Goal: Transaction & Acquisition: Purchase product/service

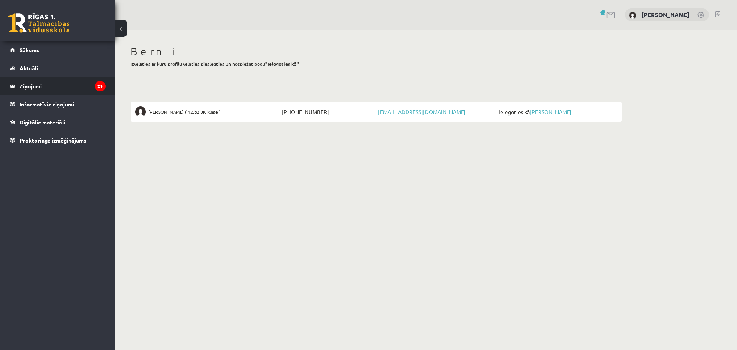
click at [29, 88] on legend "Ziņojumi 29" at bounding box center [63, 86] width 86 height 18
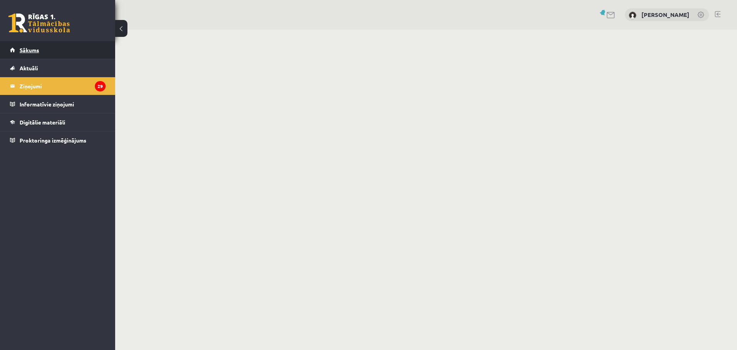
click at [30, 50] on span "Sākums" at bounding box center [30, 49] width 20 height 7
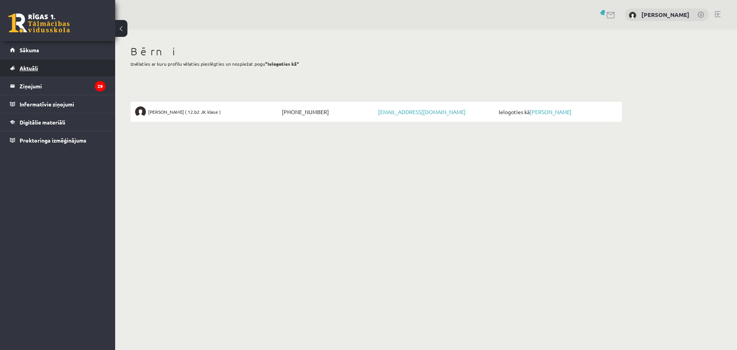
click at [26, 65] on span "Aktuāli" at bounding box center [29, 68] width 18 height 7
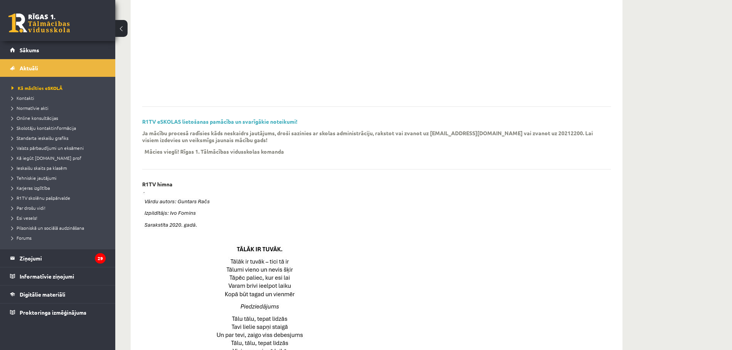
scroll to position [154, 0]
click at [25, 258] on legend "Ziņojumi 29" at bounding box center [63, 258] width 86 height 18
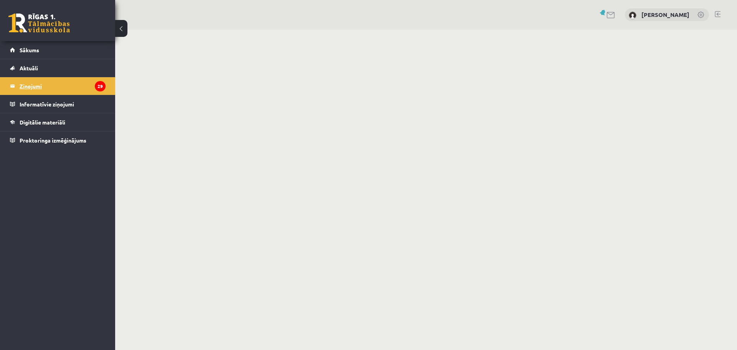
click at [29, 84] on legend "Ziņojumi 29" at bounding box center [63, 86] width 86 height 18
click at [608, 15] on link at bounding box center [611, 15] width 9 height 7
click at [603, 14] on link at bounding box center [604, 13] width 8 height 6
click at [31, 106] on legend "Informatīvie ziņojumi 0" at bounding box center [63, 104] width 86 height 18
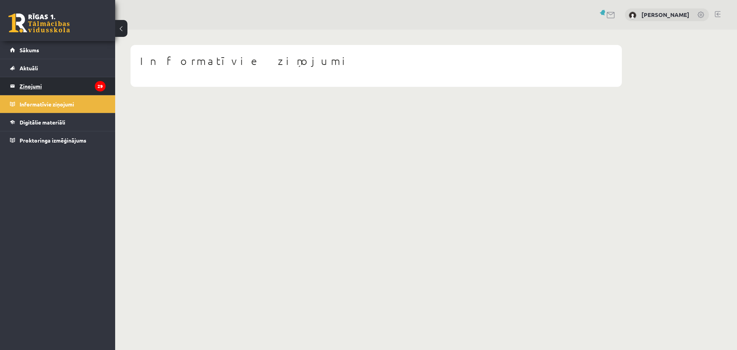
click at [25, 86] on legend "Ziņojumi 29" at bounding box center [63, 86] width 86 height 18
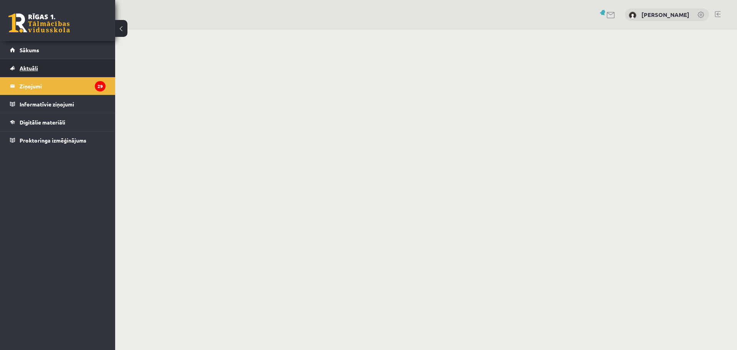
click at [23, 66] on span "Aktuāli" at bounding box center [29, 68] width 18 height 7
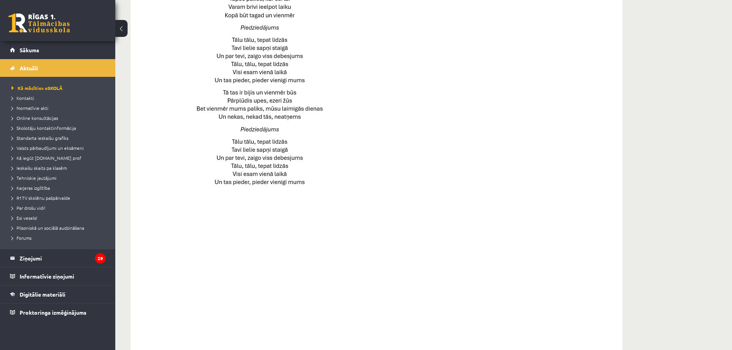
scroll to position [487, 0]
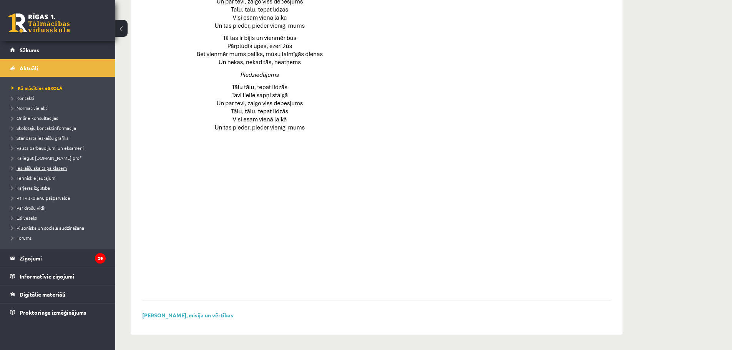
click at [19, 171] on link "Ieskaišu skaits pa klasēm" at bounding box center [60, 167] width 96 height 7
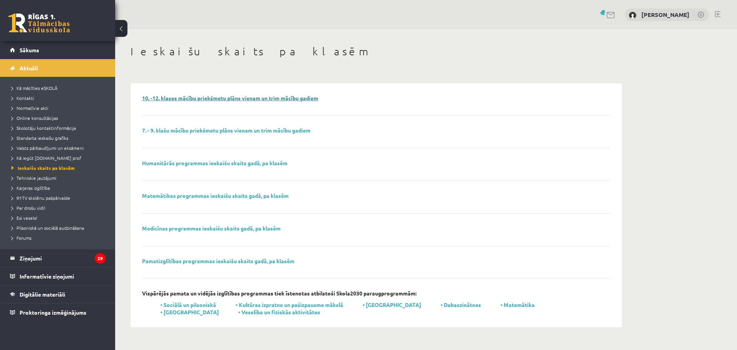
click at [166, 96] on link "10. -12. klases mācību priekšmetu plāns vienam un trim mācību gadiem" at bounding box center [230, 97] width 176 height 7
click at [28, 87] on span "Kā mācīties eSKOLĀ" at bounding box center [35, 88] width 46 height 6
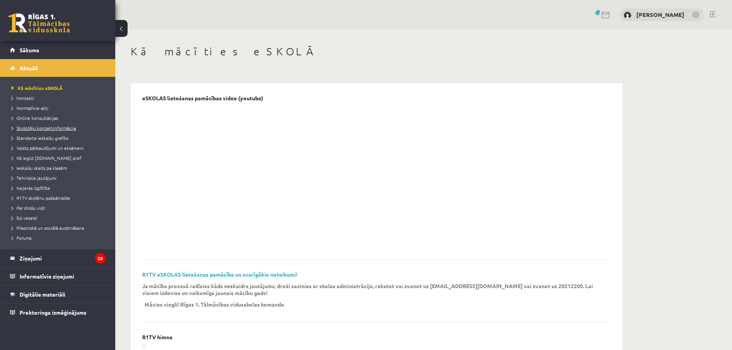
click at [28, 128] on span "Skolotāju kontaktinformācija" at bounding box center [44, 128] width 65 height 6
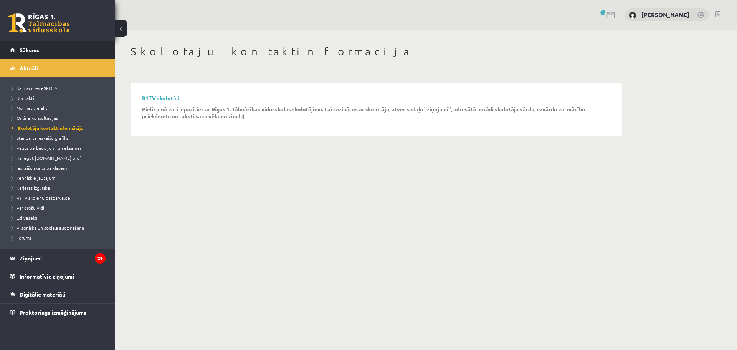
click at [25, 48] on span "Sākums" at bounding box center [30, 49] width 20 height 7
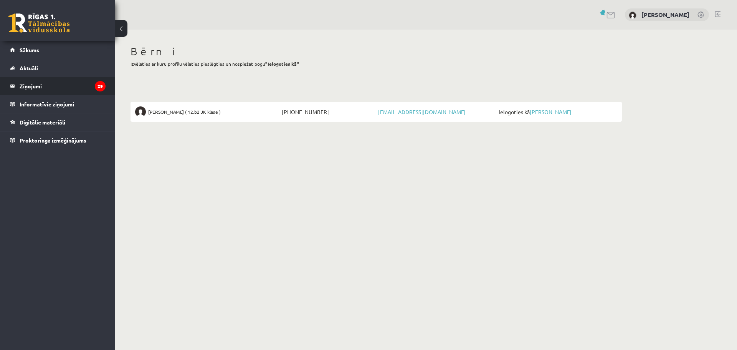
click at [13, 86] on link "Ziņojumi 29" at bounding box center [58, 86] width 96 height 18
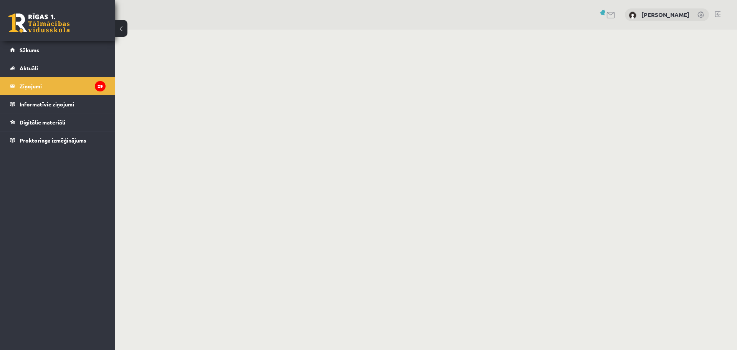
click at [609, 13] on link at bounding box center [611, 15] width 9 height 7
click at [38, 67] on link "Aktuāli" at bounding box center [58, 68] width 96 height 18
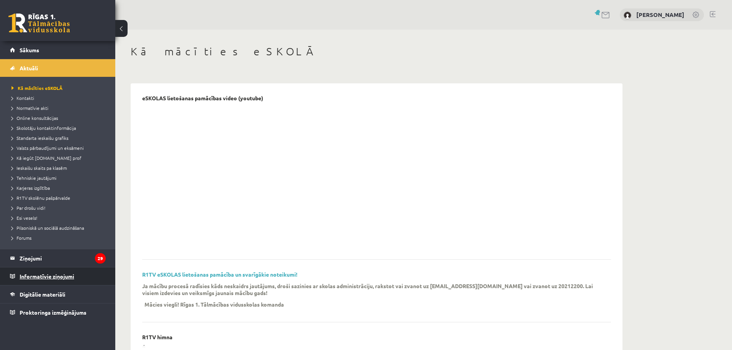
click at [30, 278] on legend "Informatīvie ziņojumi 0" at bounding box center [63, 276] width 86 height 18
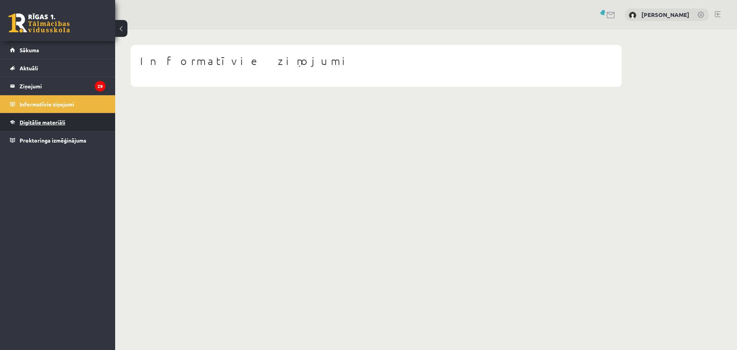
click at [31, 121] on span "Digitālie materiāli" at bounding box center [43, 122] width 46 height 7
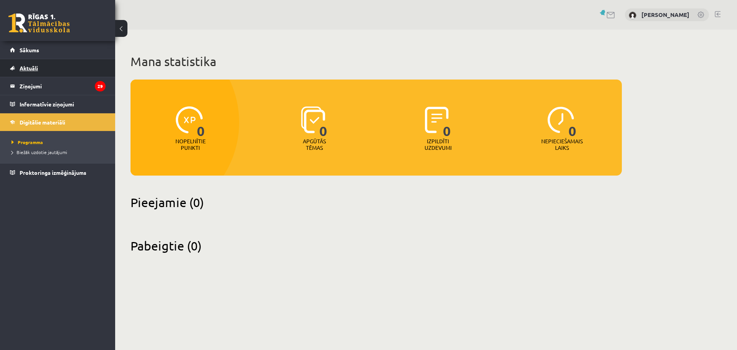
click at [30, 69] on span "Aktuāli" at bounding box center [29, 68] width 18 height 7
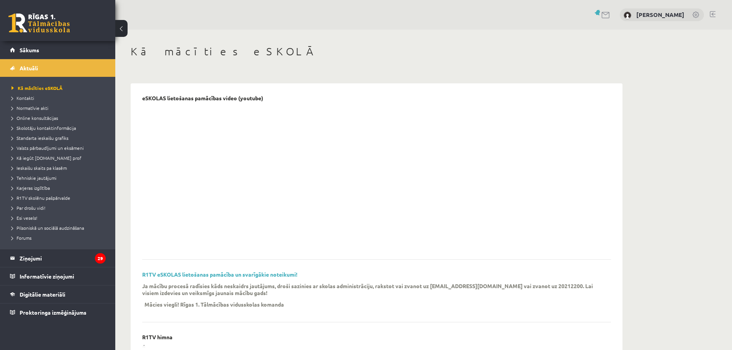
click at [693, 15] on link at bounding box center [696, 16] width 8 height 8
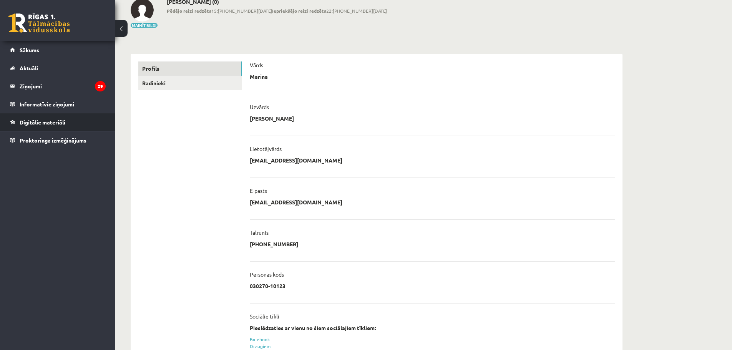
scroll to position [56, 0]
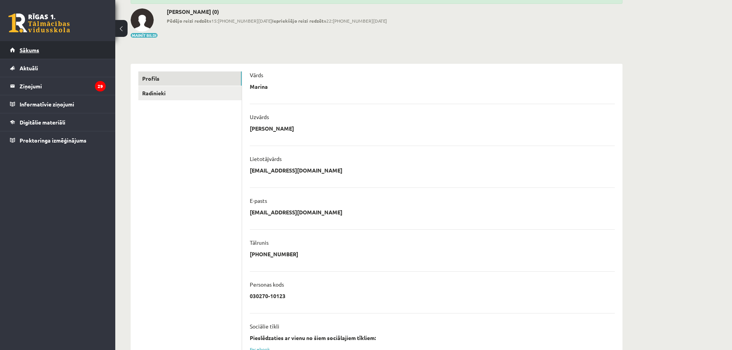
click at [25, 49] on span "Sākums" at bounding box center [30, 49] width 20 height 7
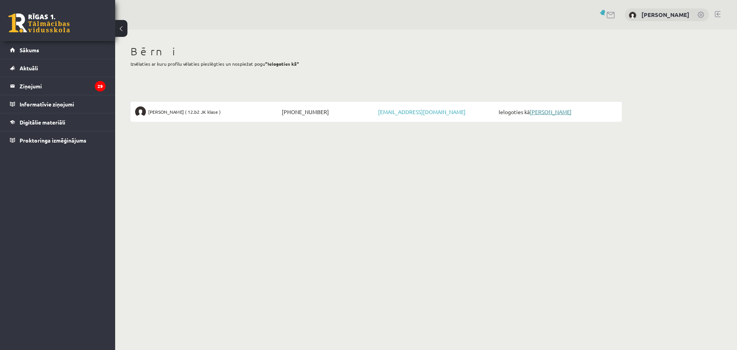
click at [555, 112] on link "[PERSON_NAME]" at bounding box center [551, 111] width 42 height 7
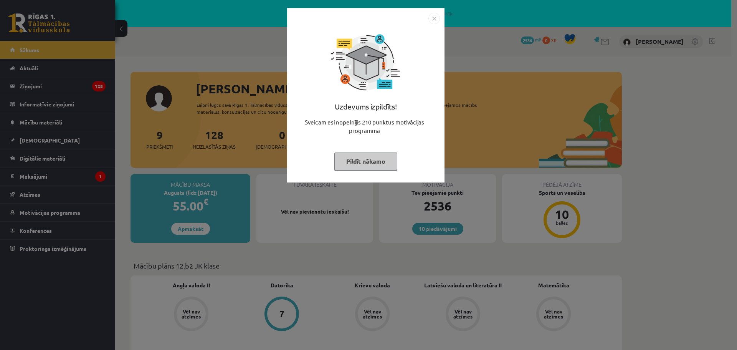
click at [436, 18] on img "Close" at bounding box center [435, 19] width 12 height 12
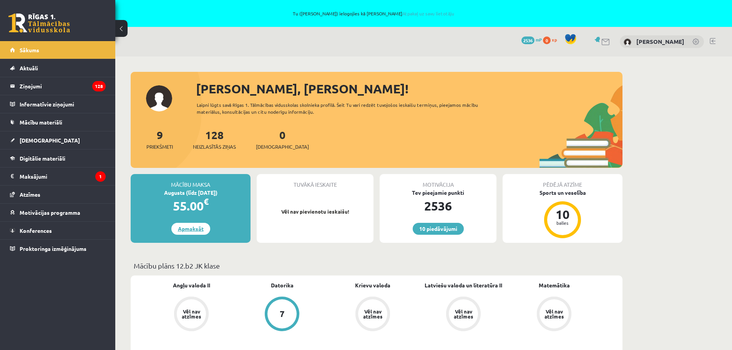
click at [185, 230] on link "Apmaksāt" at bounding box center [190, 229] width 39 height 12
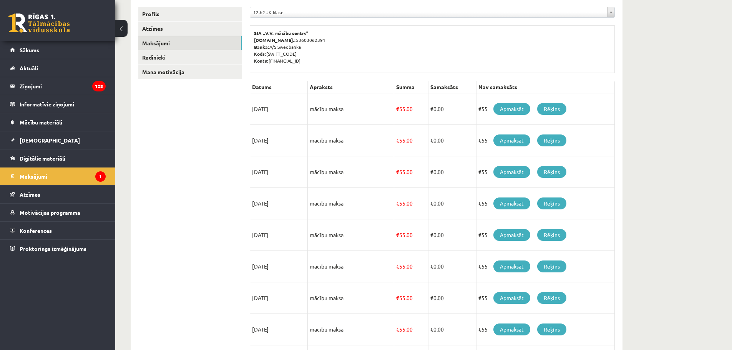
scroll to position [126, 0]
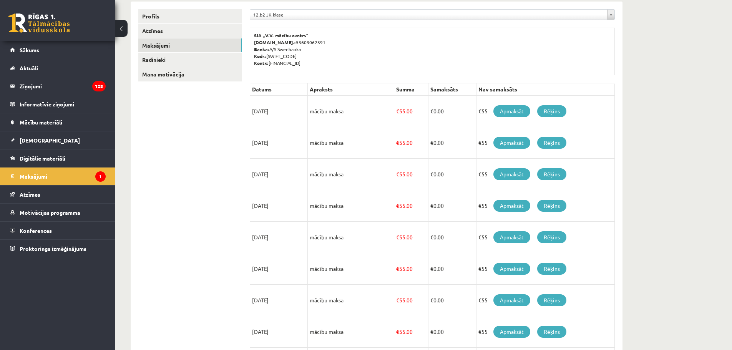
click at [512, 111] on link "Apmaksāt" at bounding box center [511, 111] width 37 height 12
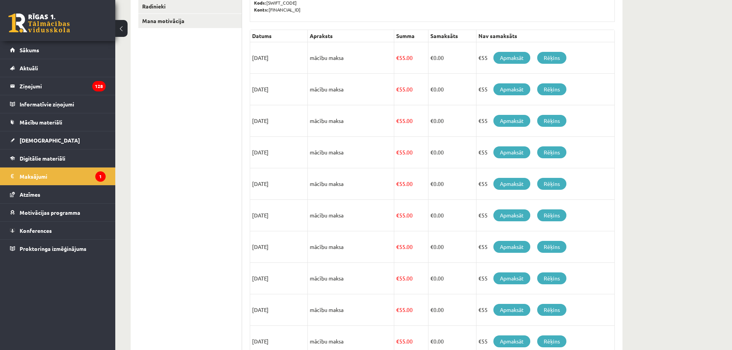
scroll to position [87, 0]
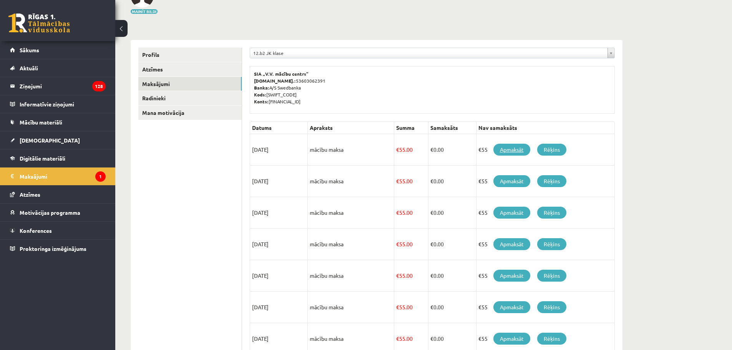
click at [512, 147] on link "Apmaksāt" at bounding box center [511, 150] width 37 height 12
